Goal: Task Accomplishment & Management: Manage account settings

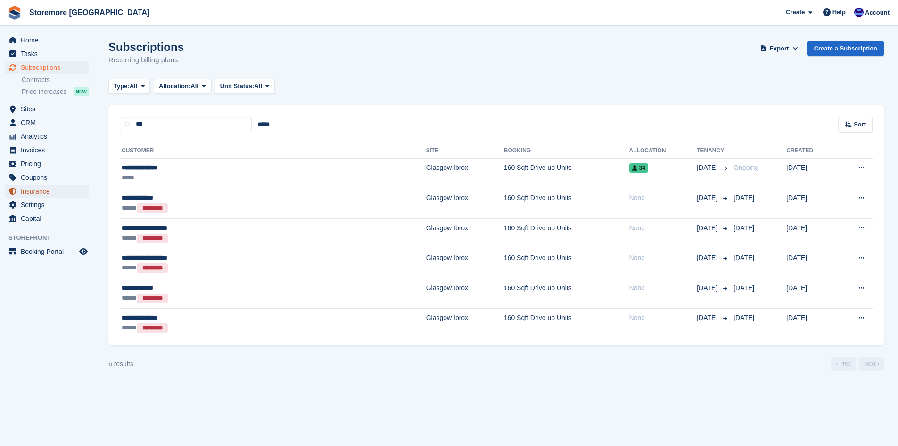
click at [48, 192] on span "Insurance" at bounding box center [49, 190] width 57 height 13
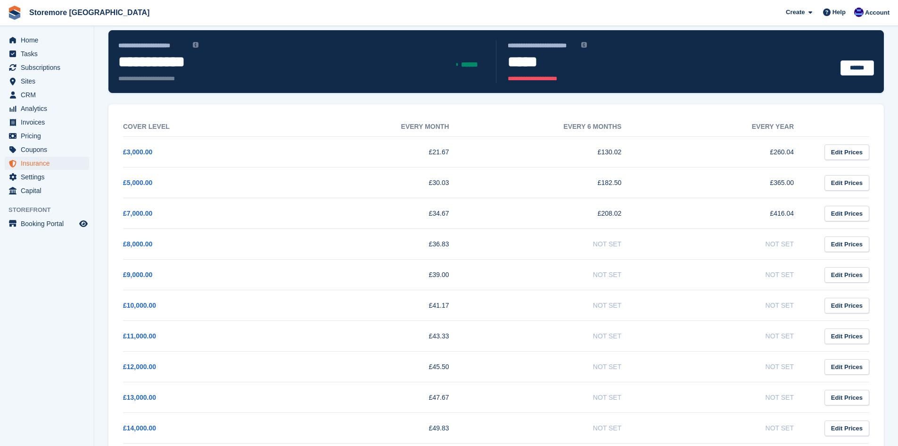
scroll to position [45, 0]
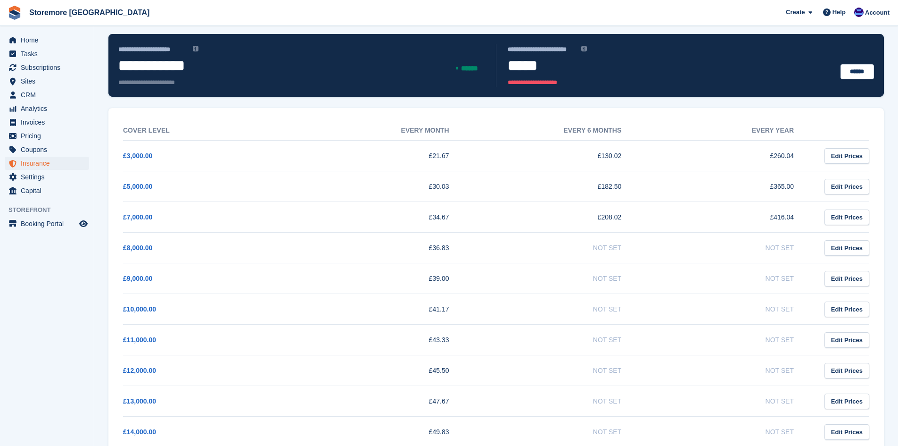
drag, startPoint x: 897, startPoint y: 149, endPoint x: 898, endPoint y: 158, distance: 10.0
click at [898, 159] on section "**********" at bounding box center [496, 304] width 804 height 699
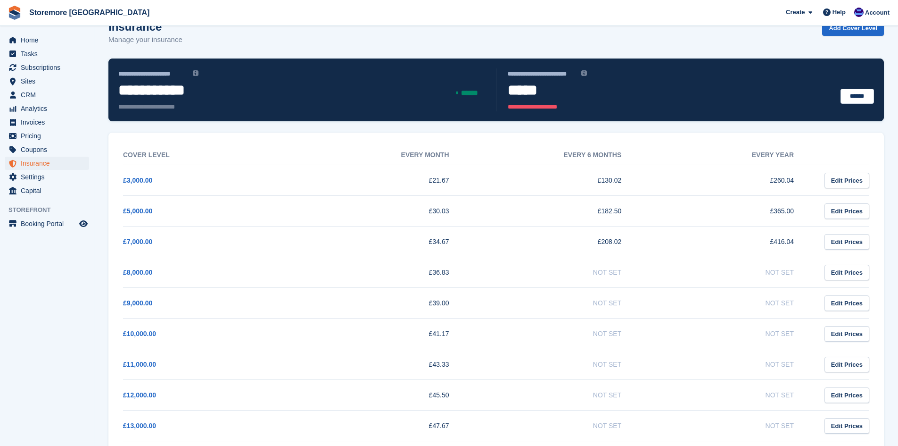
scroll to position [47, 0]
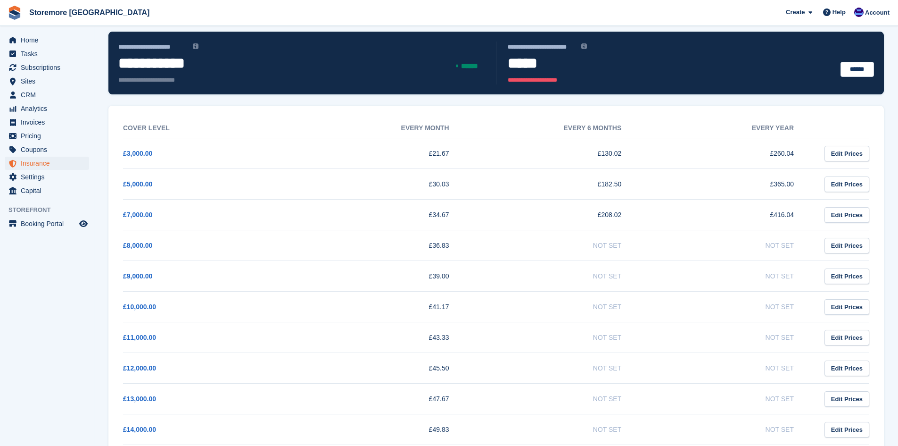
click at [538, 363] on td "Not Set" at bounding box center [554, 368] width 173 height 31
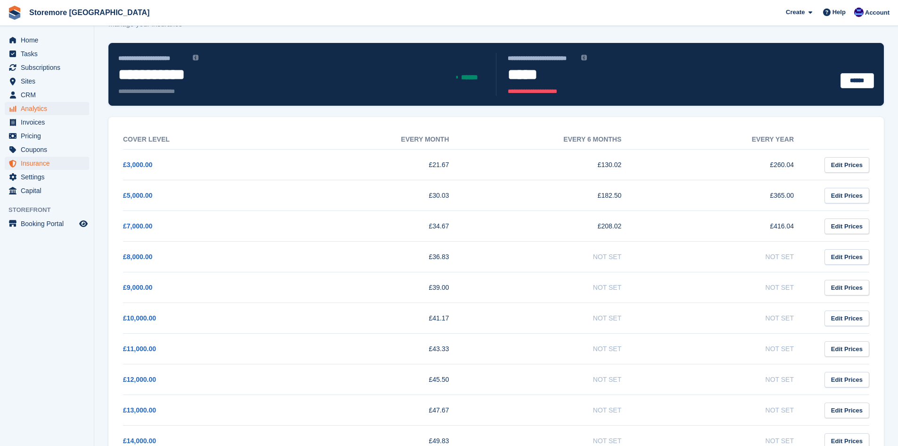
scroll to position [0, 0]
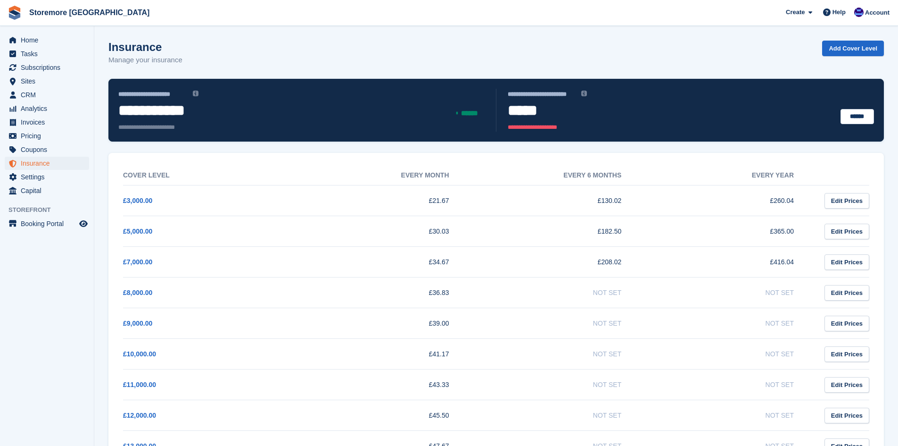
click at [599, 46] on div "Insurance Manage your insurance Add Cover Level" at bounding box center [496, 59] width 776 height 36
click at [43, 12] on link "Storemore [GEOGRAPHIC_DATA]" at bounding box center [89, 13] width 128 height 16
